Goal: Task Accomplishment & Management: Manage account settings

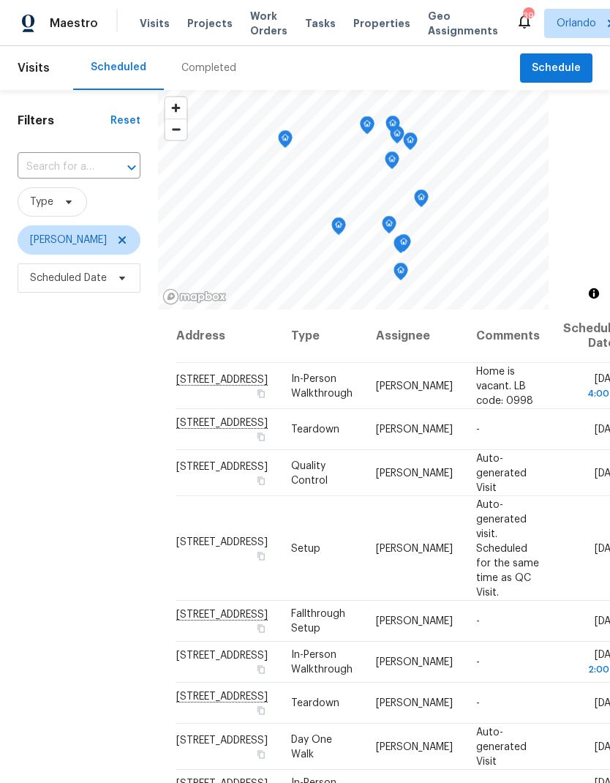
click at [0, 0] on icon at bounding box center [0, 0] width 0 height 0
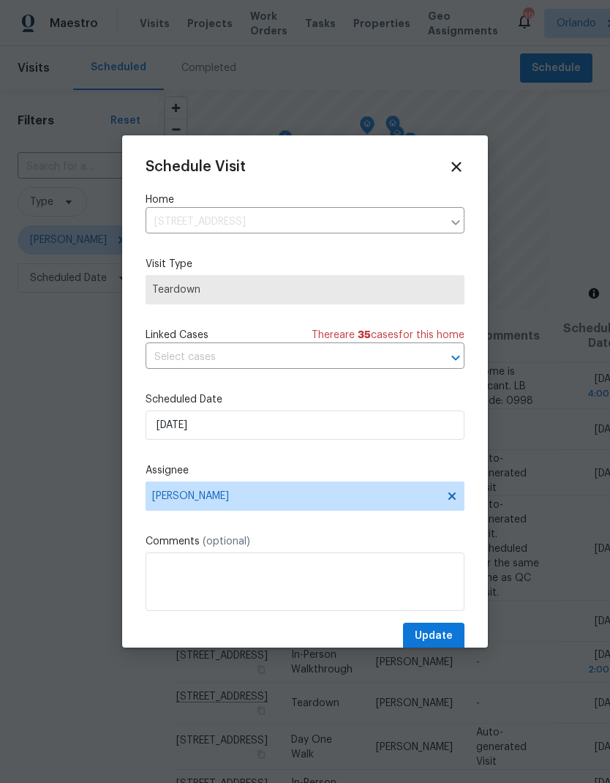
click at [320, 394] on div "Schedule Visit Home 412 Ranch Trl, Casselberry, FL 32707 ​ Visit Type Teardown …" at bounding box center [305, 404] width 319 height 491
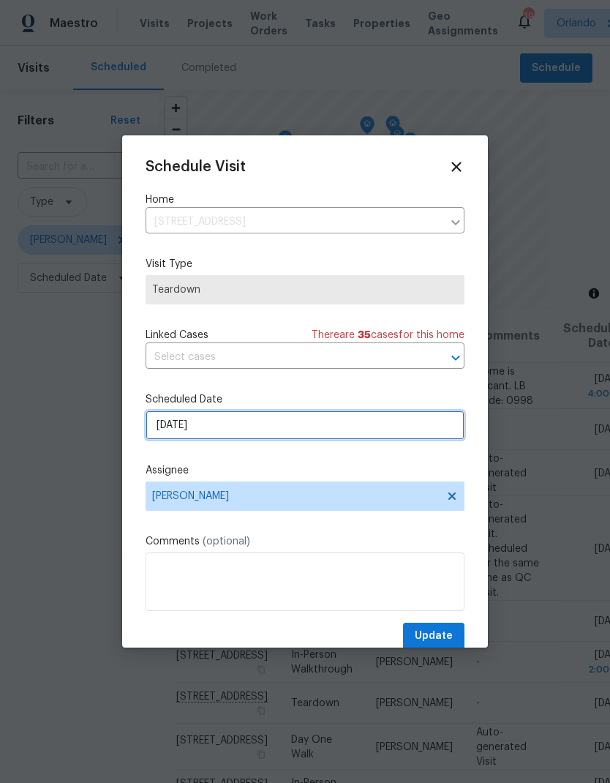
click at [334, 426] on input "9/2/2025" at bounding box center [305, 425] width 319 height 29
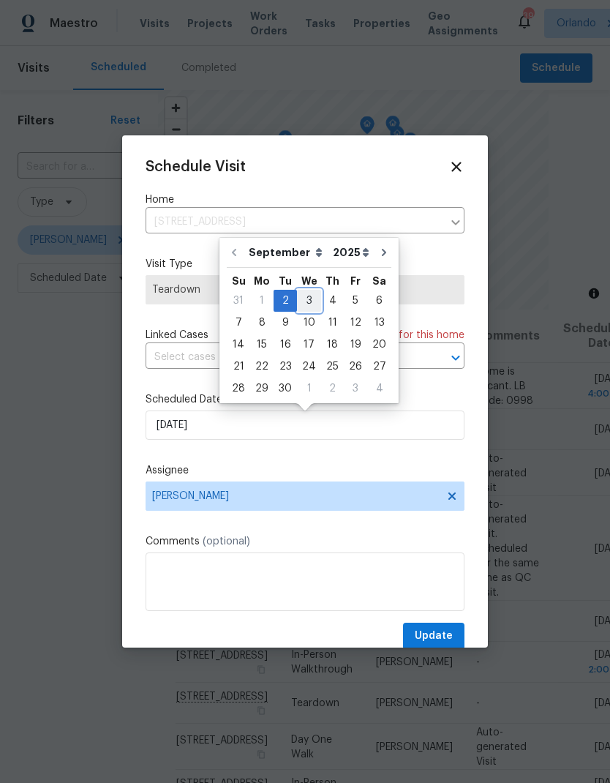
click at [308, 299] on div "3" at bounding box center [309, 301] width 24 height 20
type input "9/3/2025"
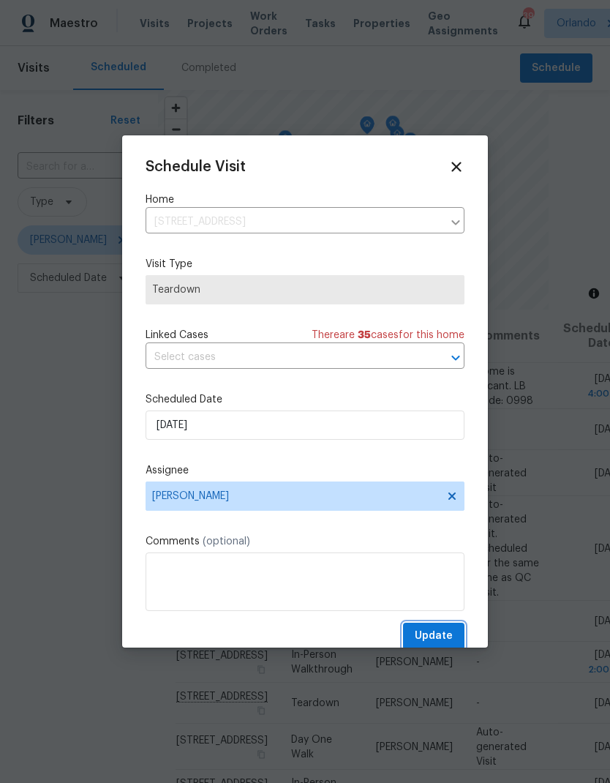
click at [450, 635] on span "Update" at bounding box center [434, 636] width 38 height 18
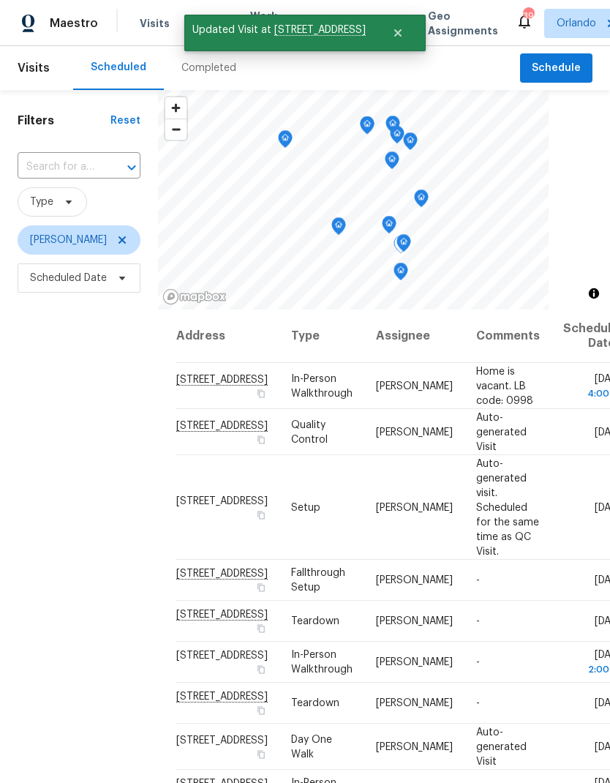
click at [0, 0] on icon at bounding box center [0, 0] width 0 height 0
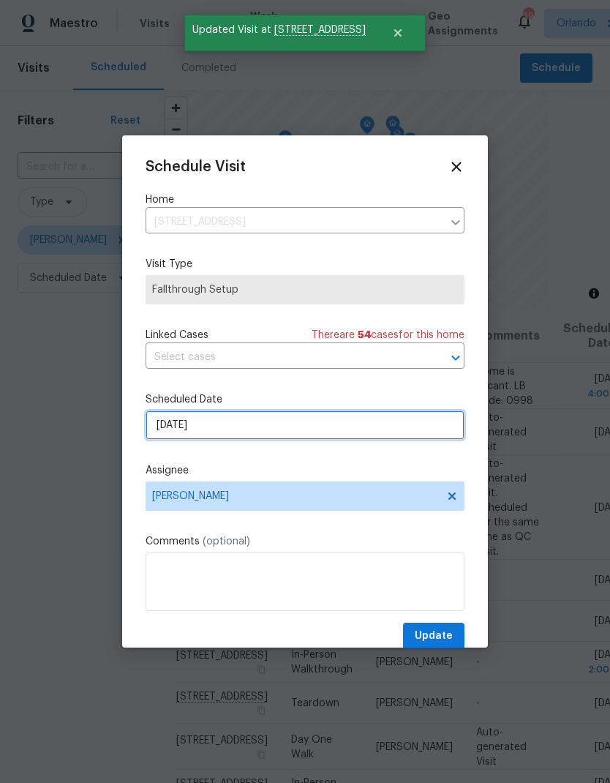
click at [318, 430] on input "9/3/2025" at bounding box center [305, 425] width 319 height 29
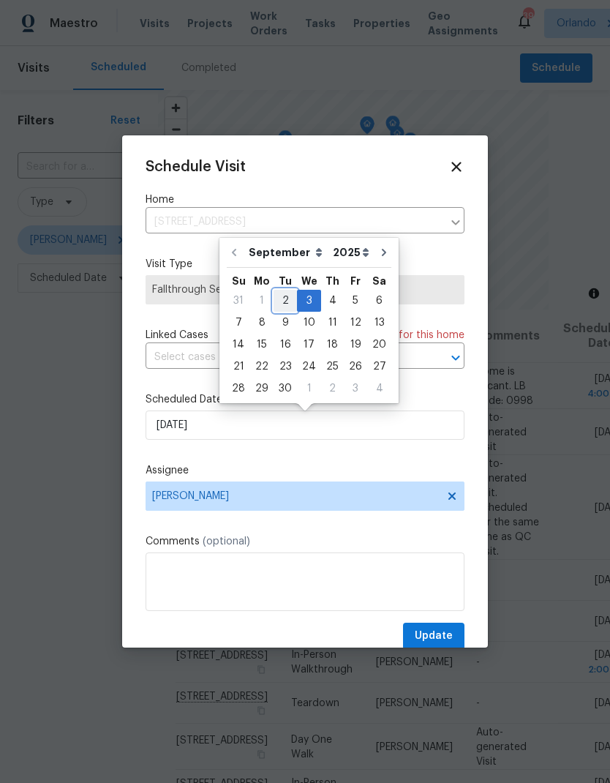
click at [288, 301] on div "2" at bounding box center [285, 301] width 23 height 20
type input "9/2/2025"
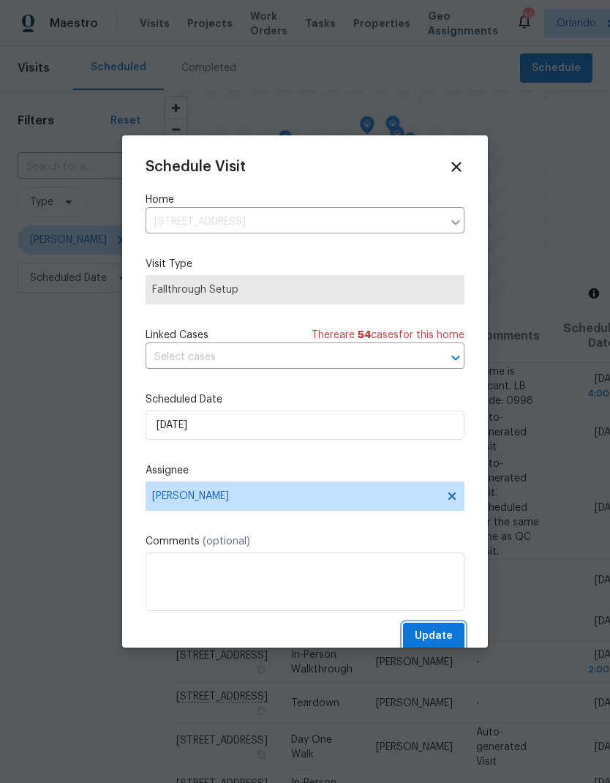
click at [446, 638] on span "Update" at bounding box center [434, 636] width 38 height 18
